Goal: Information Seeking & Learning: Learn about a topic

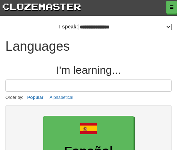
select select "*******"
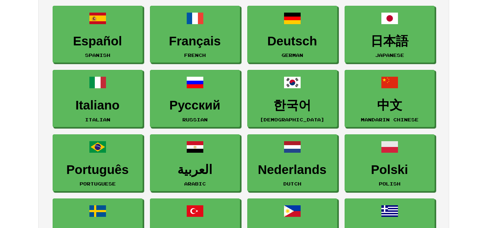
scroll to position [108, 0]
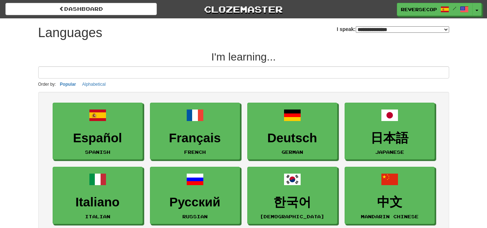
select select "*******"
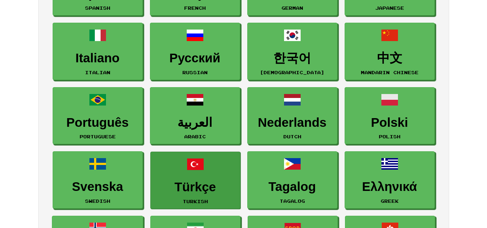
scroll to position [72, 0]
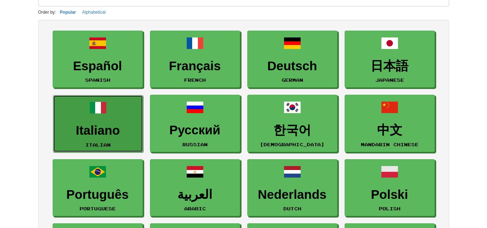
click at [121, 139] on link "Italiano Italian" at bounding box center [98, 123] width 90 height 57
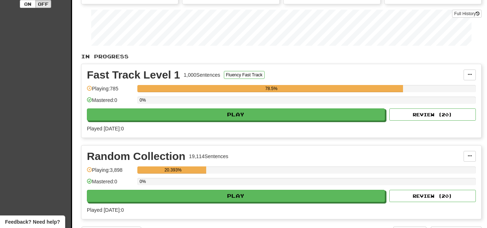
scroll to position [144, 0]
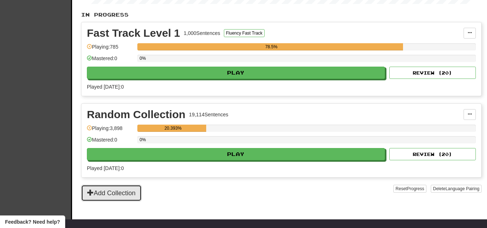
click at [131, 191] on button "Add Collection" at bounding box center [111, 193] width 61 height 17
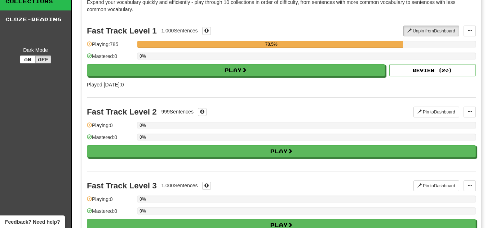
scroll to position [0, 0]
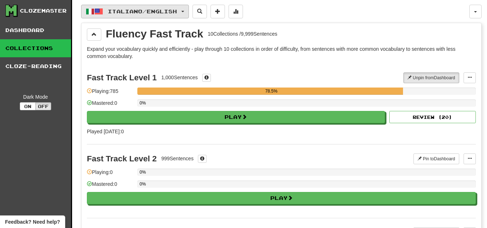
click at [175, 10] on span "Italiano / English" at bounding box center [142, 11] width 69 height 6
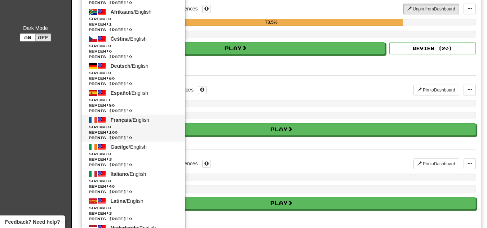
scroll to position [72, 0]
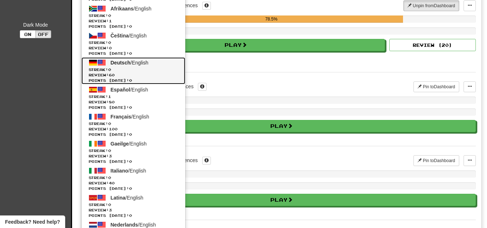
click at [160, 65] on link "Deutsch / English Streak: 0 Review: 60 Points today: 0" at bounding box center [133, 70] width 104 height 27
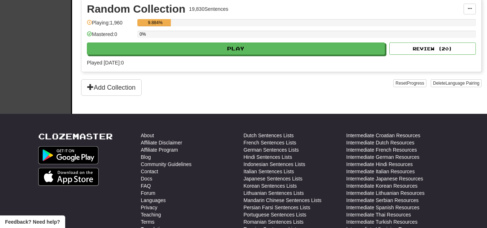
scroll to position [361, 0]
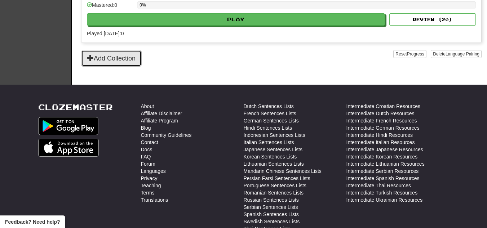
click at [127, 51] on button "Add Collection" at bounding box center [111, 58] width 61 height 17
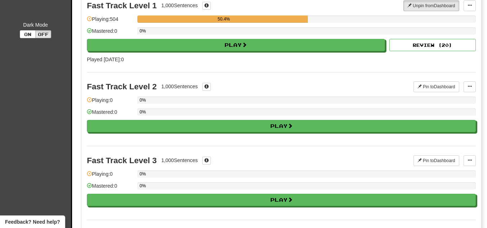
scroll to position [0, 0]
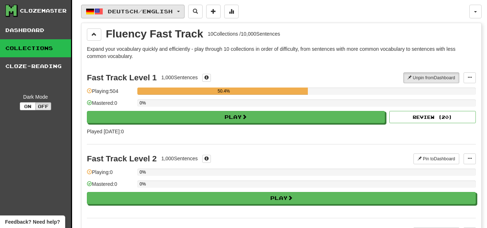
click at [158, 13] on span "Deutsch / English" at bounding box center [140, 11] width 65 height 6
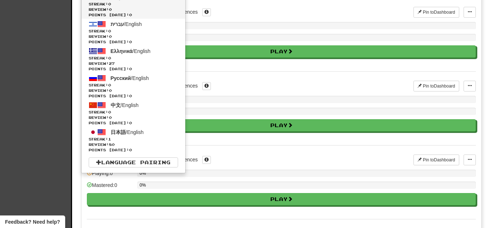
scroll to position [541, 0]
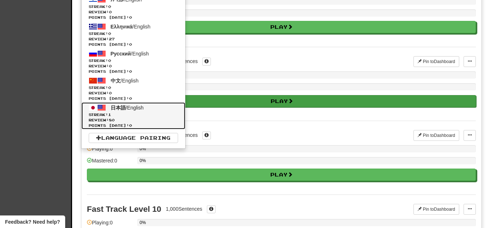
click at [142, 106] on span "日本語 / English" at bounding box center [127, 108] width 33 height 6
